Goal: Obtain resource: Download file/media

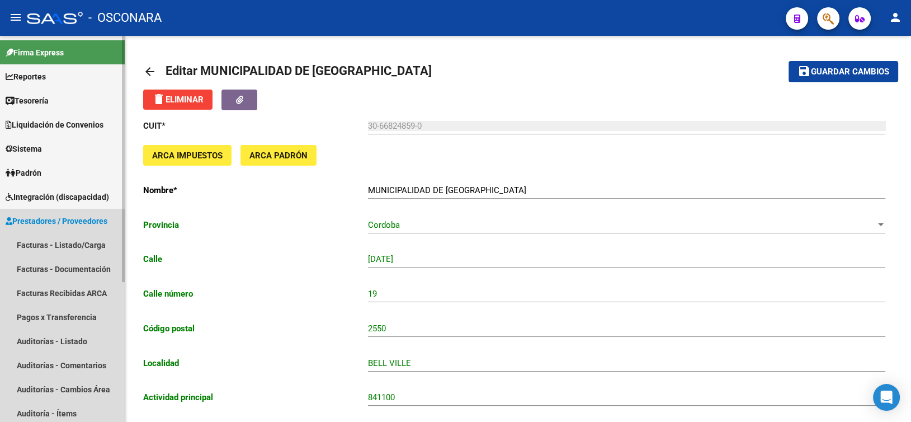
click at [60, 223] on span "Prestadores / Proveedores" at bounding box center [57, 221] width 102 height 12
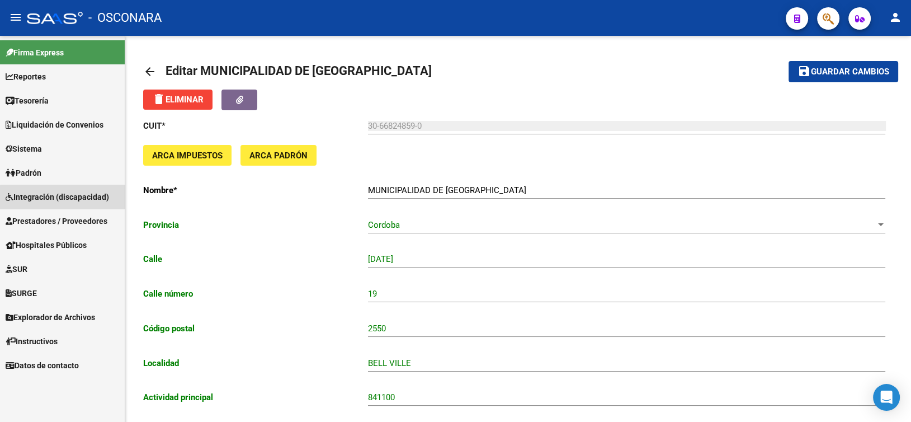
click at [71, 203] on link "Integración (discapacidad)" at bounding box center [62, 197] width 125 height 24
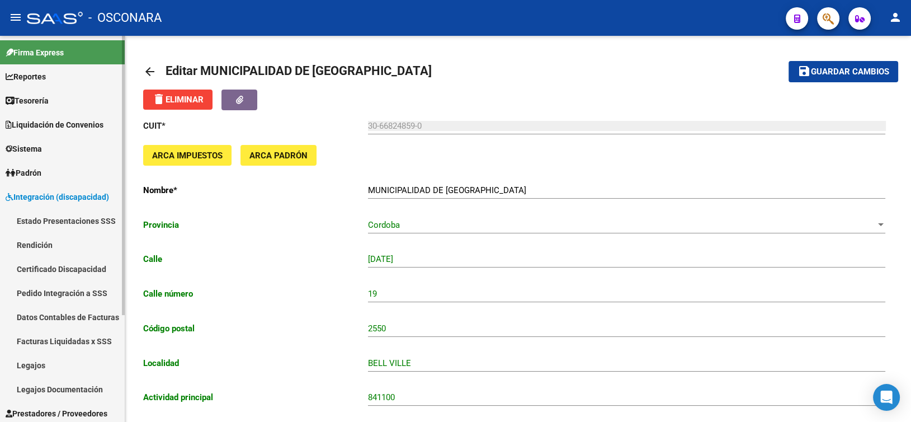
click at [83, 315] on link "Datos Contables de Facturas" at bounding box center [62, 317] width 125 height 24
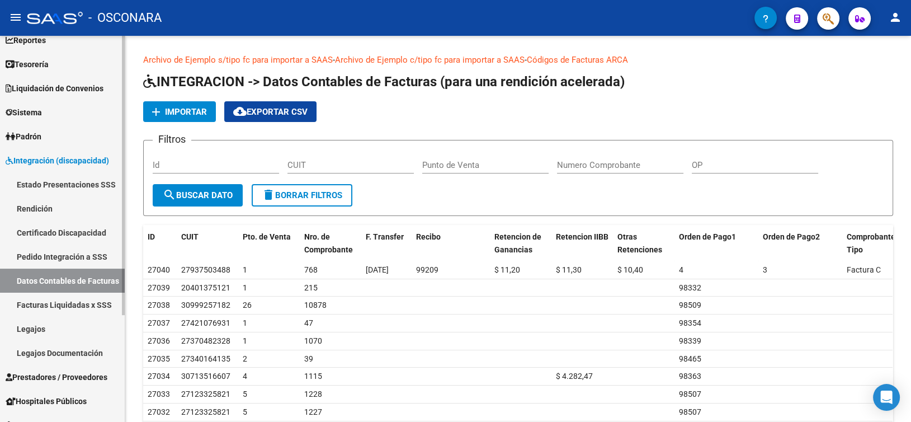
scroll to position [56, 0]
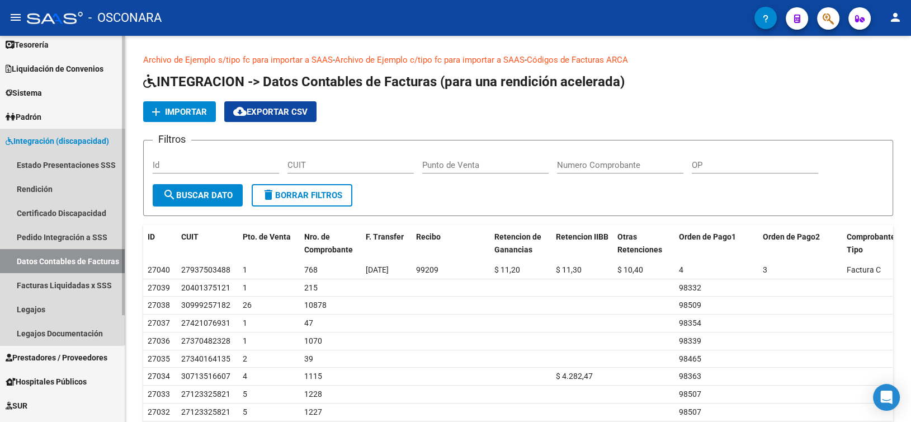
click at [51, 145] on span "Integración (discapacidad)" at bounding box center [58, 141] width 104 height 12
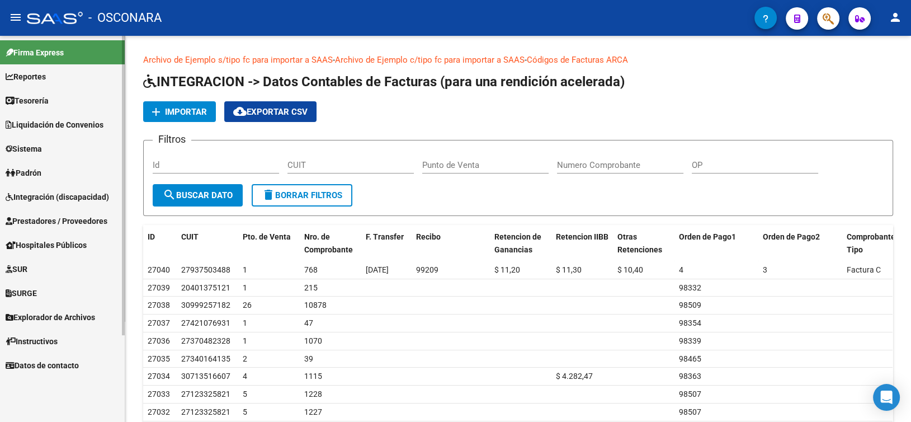
scroll to position [0, 0]
click at [61, 216] on span "Prestadores / Proveedores" at bounding box center [57, 221] width 102 height 12
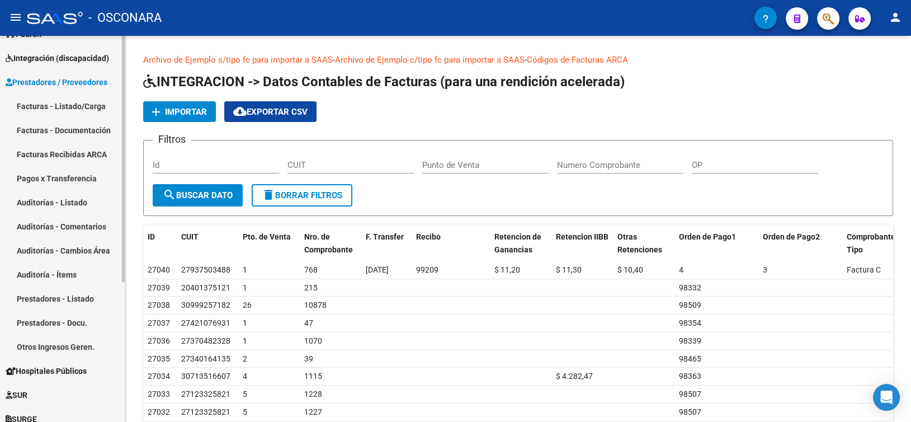
scroll to position [112, 0]
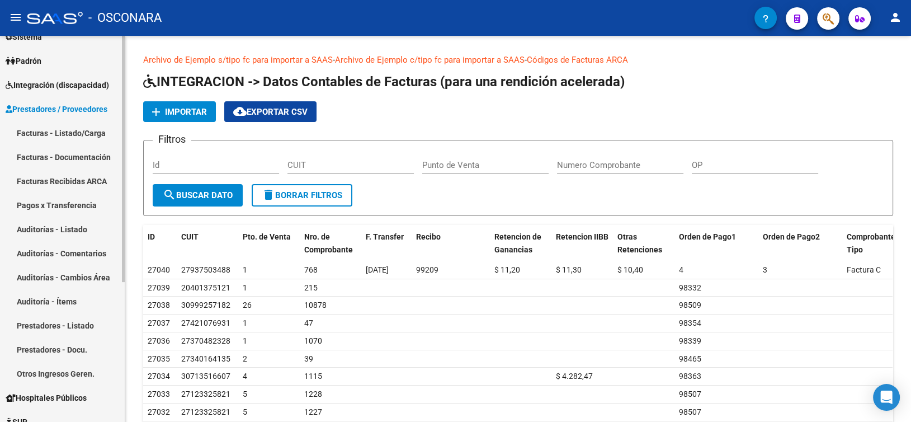
click at [82, 114] on span "Prestadores / Proveedores" at bounding box center [57, 109] width 102 height 12
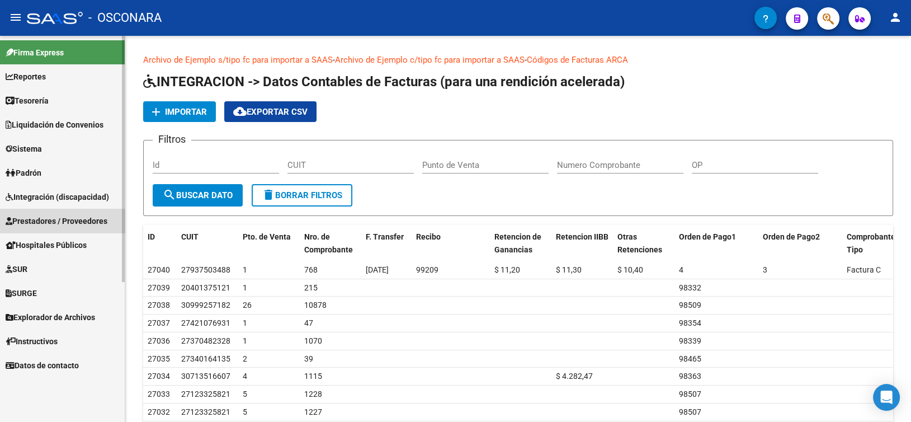
scroll to position [0, 0]
click at [71, 200] on span "Integración (discapacidad)" at bounding box center [58, 197] width 104 height 12
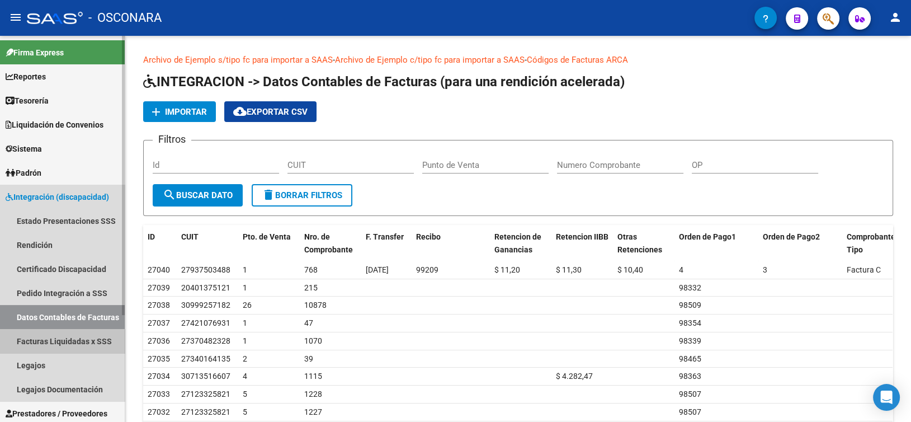
click at [69, 336] on link "Facturas Liquidadas x SSS" at bounding box center [62, 341] width 125 height 24
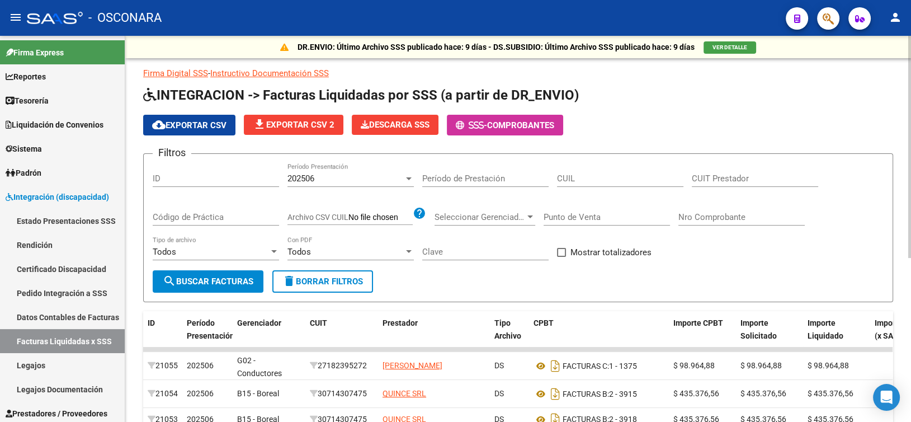
drag, startPoint x: 45, startPoint y: 315, endPoint x: 144, endPoint y: 299, distance: 100.3
click at [45, 314] on link "Datos Contables de Facturas" at bounding box center [62, 317] width 125 height 24
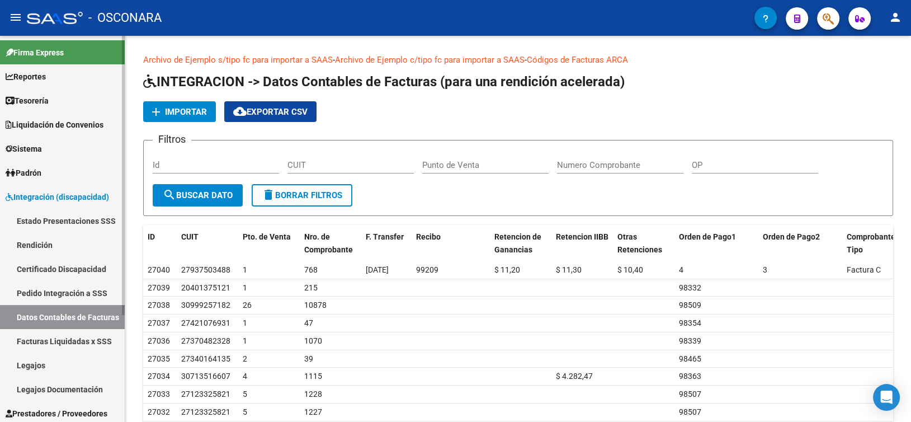
click at [37, 194] on span "Integración (discapacidad)" at bounding box center [58, 197] width 104 height 12
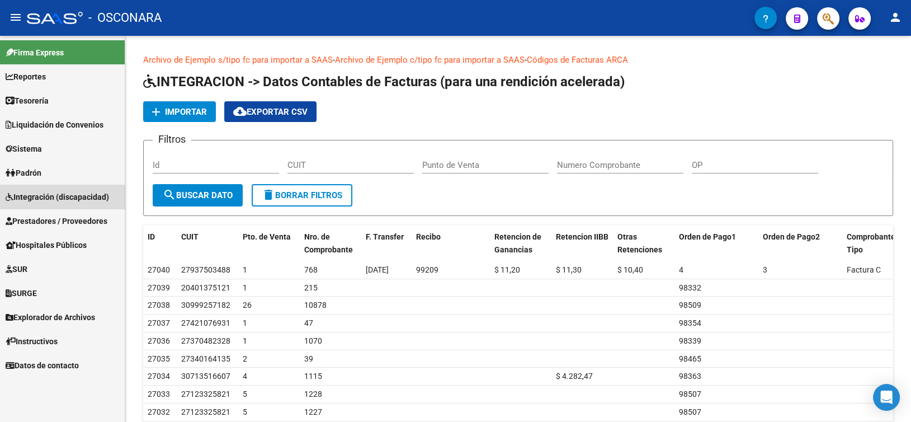
click at [59, 203] on span "Integración (discapacidad)" at bounding box center [58, 197] width 104 height 12
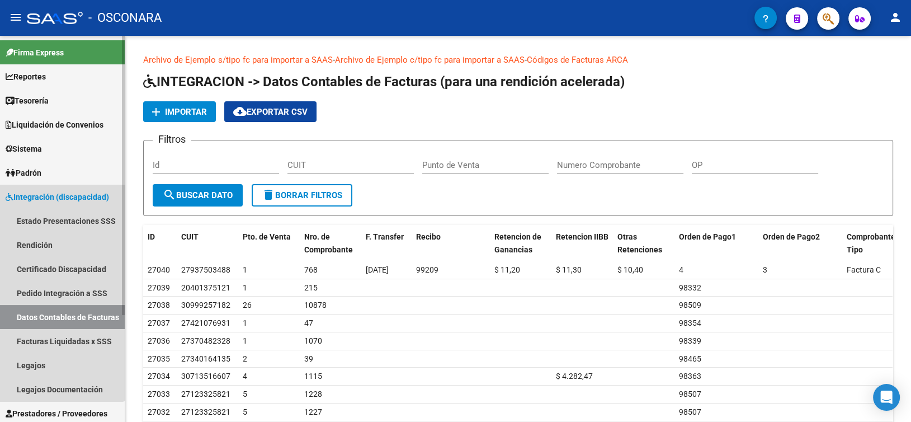
click at [53, 199] on span "Integración (discapacidad)" at bounding box center [58, 197] width 104 height 12
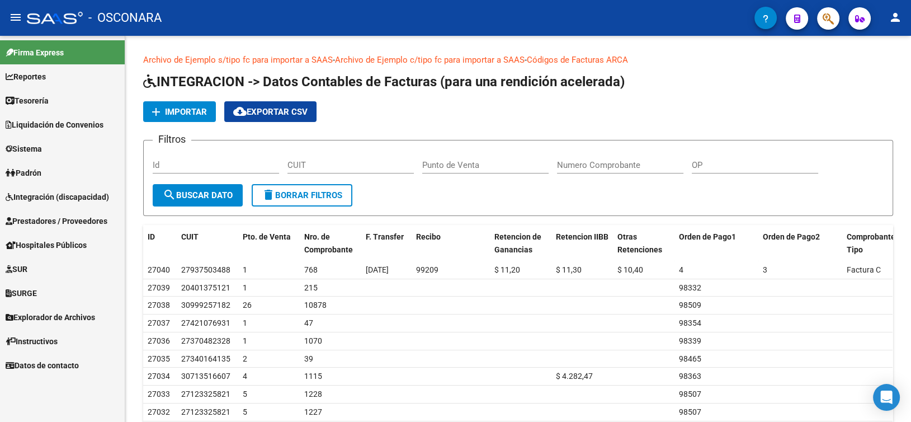
click at [58, 224] on span "Prestadores / Proveedores" at bounding box center [57, 221] width 102 height 12
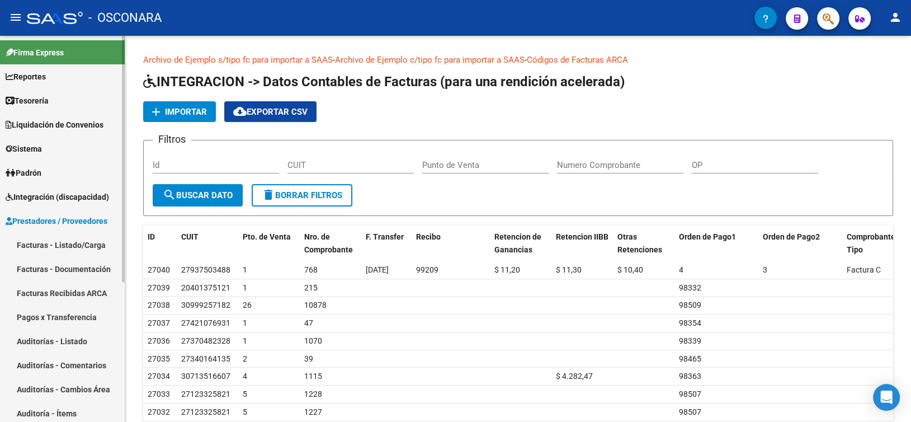
click at [55, 248] on link "Facturas - Listado/Carga" at bounding box center [62, 245] width 125 height 24
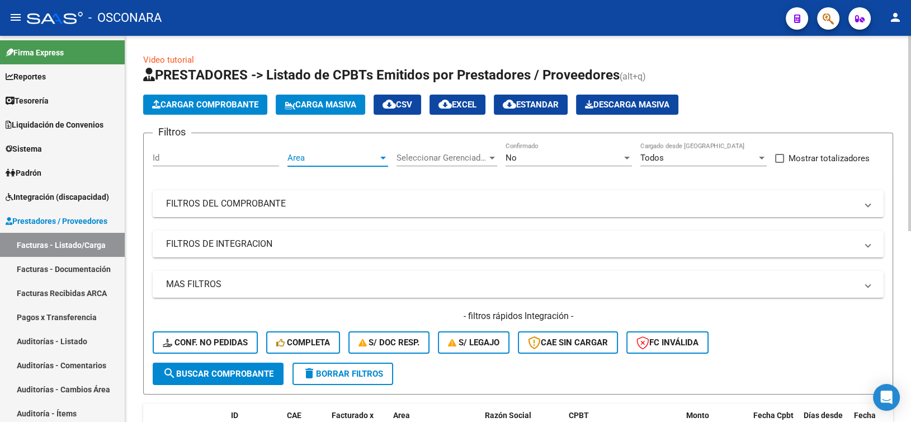
click at [323, 162] on span "Area" at bounding box center [333, 158] width 91 height 10
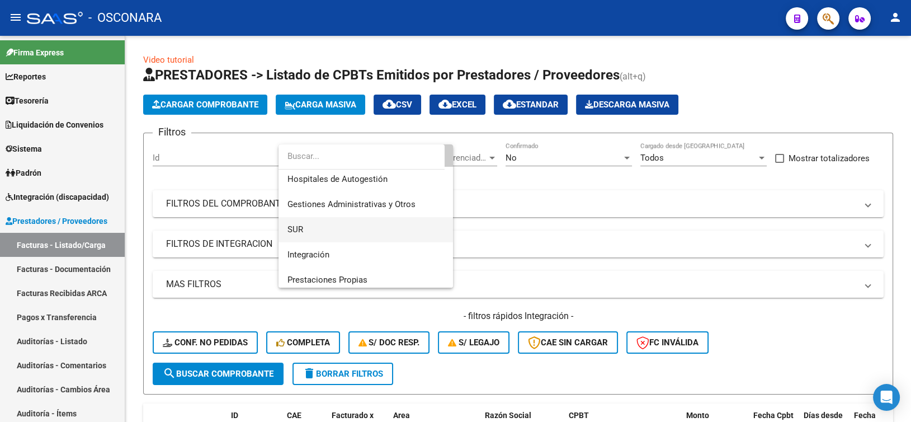
scroll to position [56, 0]
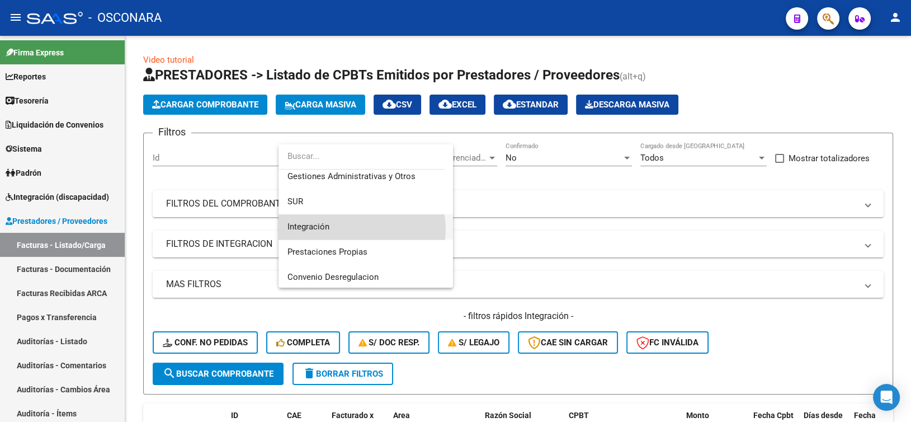
click at [349, 229] on span "Integración" at bounding box center [366, 226] width 157 height 25
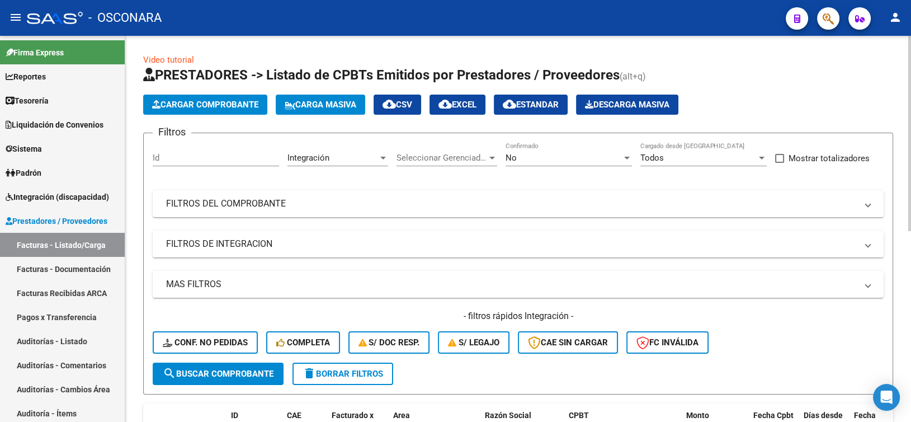
click at [556, 152] on div "No Confirmado" at bounding box center [569, 154] width 126 height 24
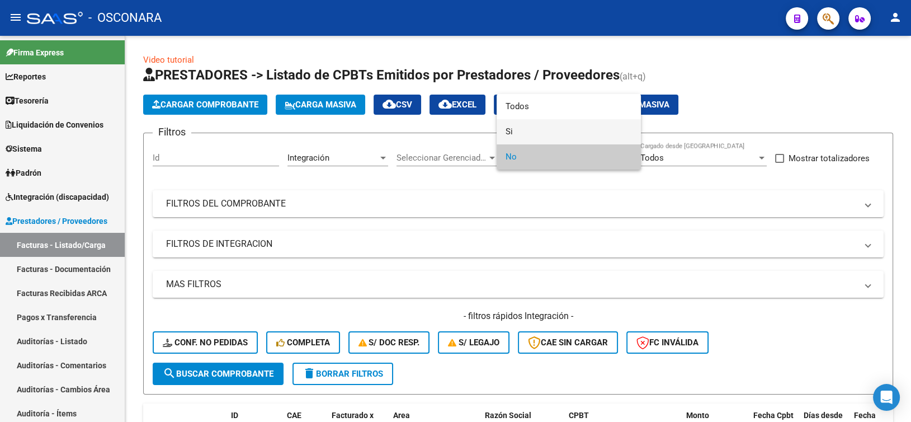
click at [545, 128] on span "Si" at bounding box center [569, 131] width 126 height 25
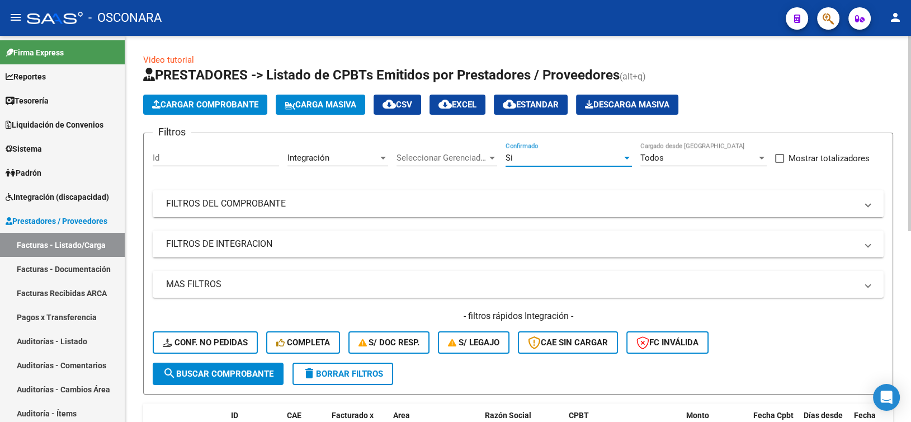
click at [410, 207] on mat-panel-title "FILTROS DEL COMPROBANTE" at bounding box center [511, 204] width 691 height 12
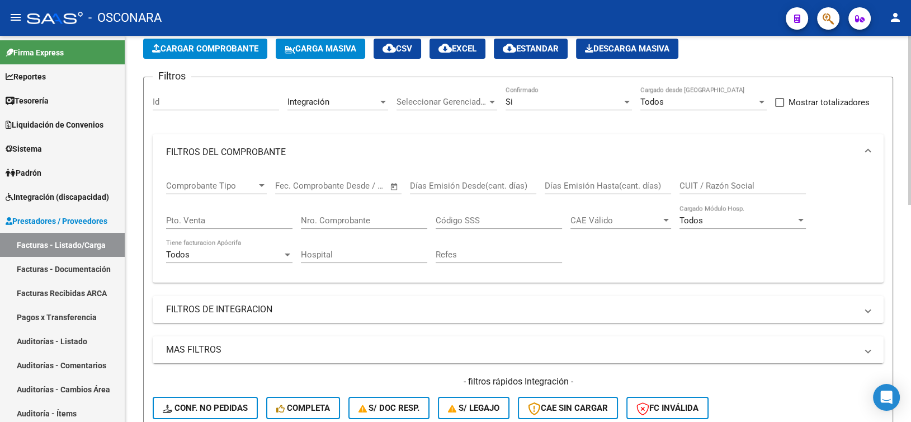
click at [341, 311] on mat-panel-title "FILTROS DE INTEGRACION" at bounding box center [511, 309] width 691 height 12
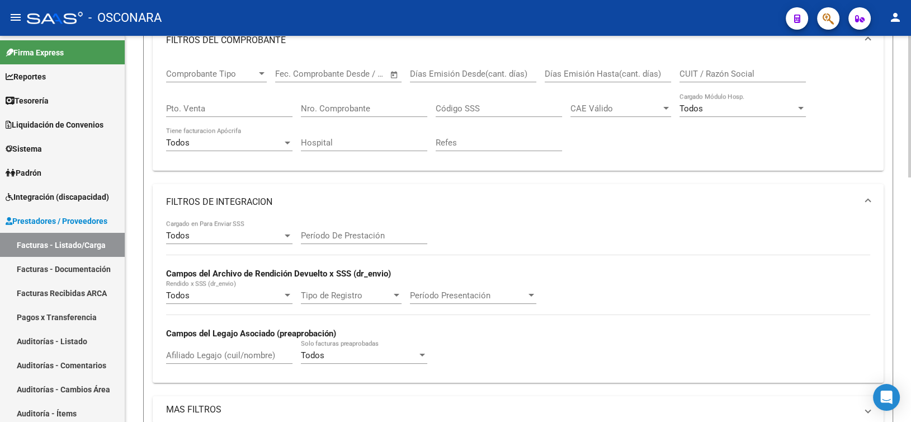
scroll to position [224, 0]
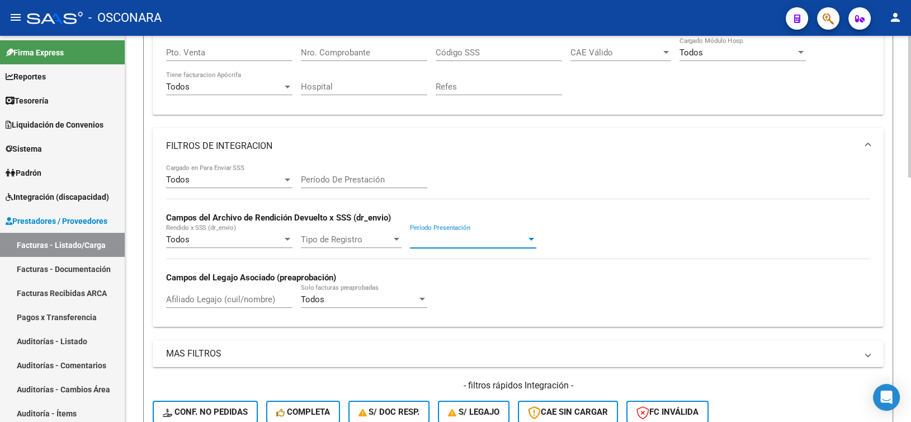
click at [432, 237] on span "Período Presentación" at bounding box center [468, 239] width 116 height 10
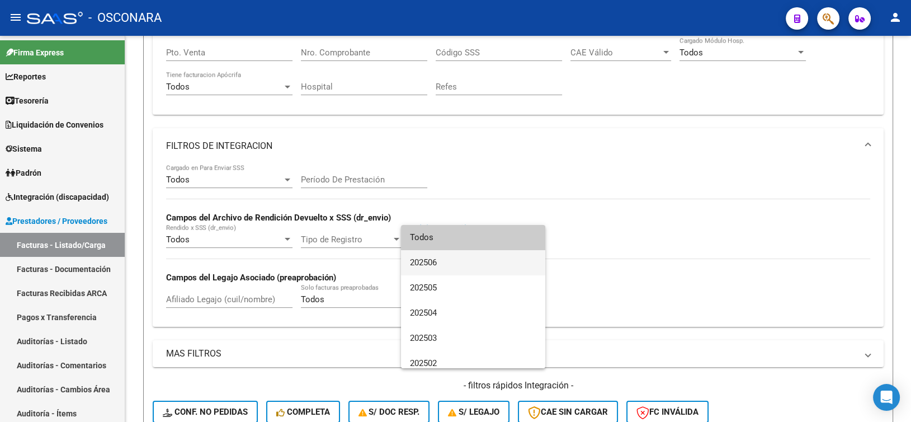
click at [449, 258] on span "202506" at bounding box center [473, 262] width 126 height 25
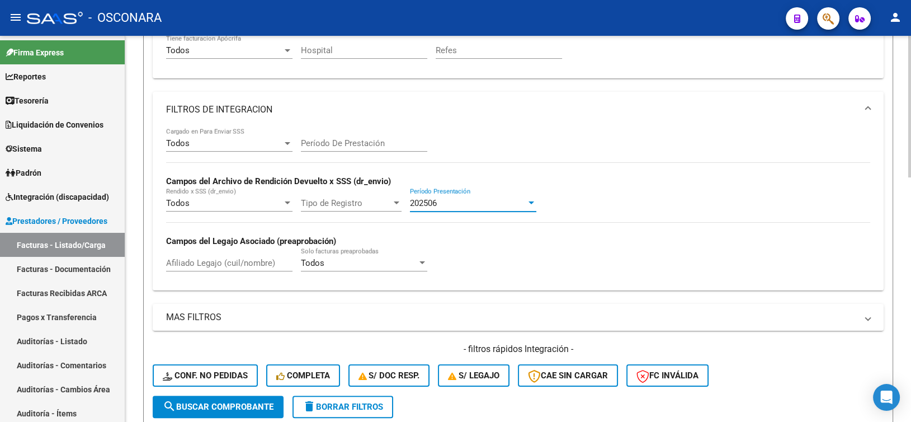
scroll to position [280, 0]
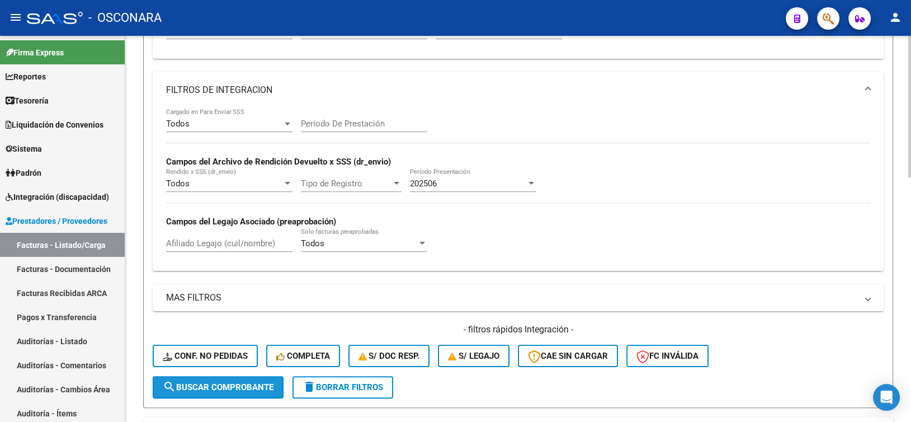
click at [198, 386] on span "search Buscar Comprobante" at bounding box center [218, 387] width 111 height 10
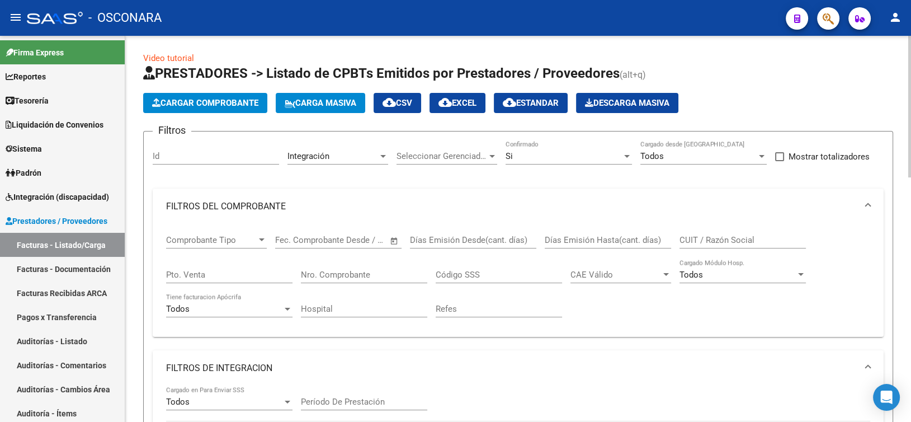
scroll to position [0, 0]
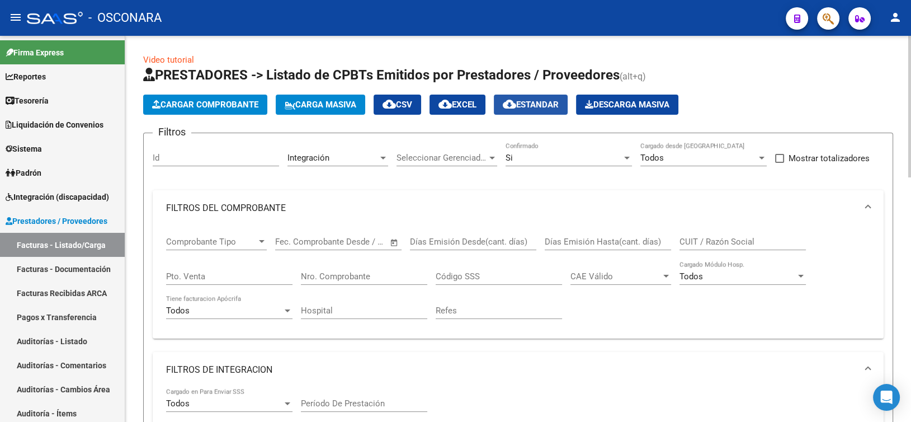
click at [548, 107] on span "cloud_download Estandar" at bounding box center [531, 105] width 56 height 10
